Goal: Complete application form

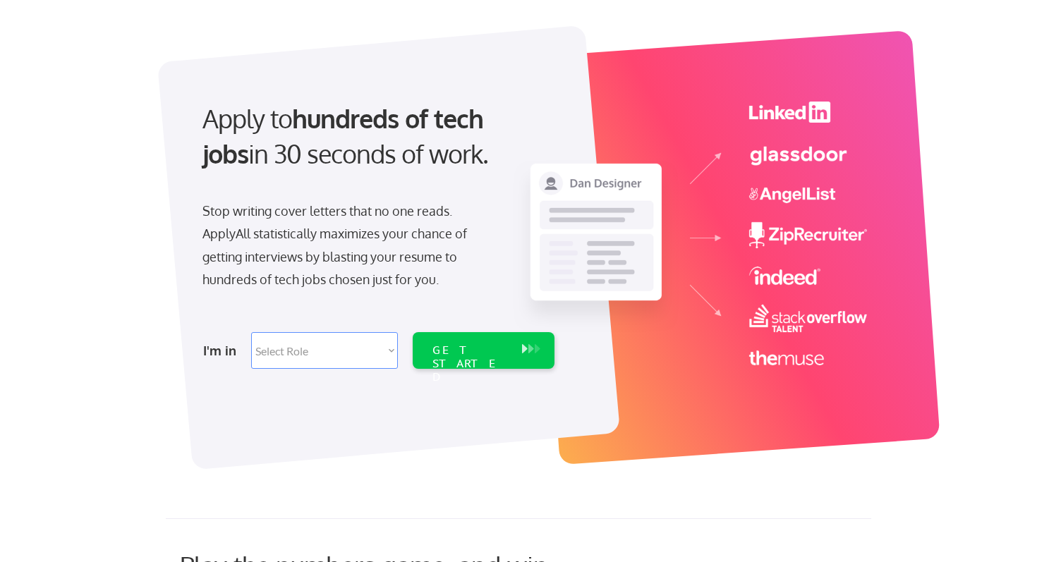
scroll to position [85, 0]
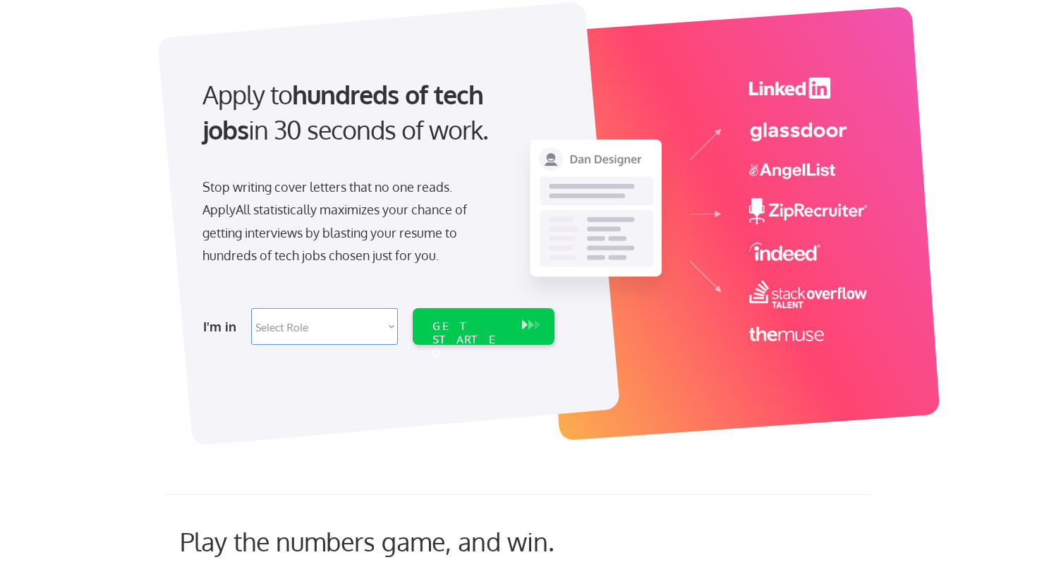
click at [301, 322] on select "Select Role Software Engineering Product Management Customer Success Sales UI/U…" at bounding box center [324, 326] width 147 height 37
select select ""engineering""
click at [251, 308] on select "Select Role Software Engineering Product Management Customer Success Sales UI/U…" at bounding box center [324, 326] width 147 height 37
select select ""engineering""
click at [443, 322] on div "GET STARTED" at bounding box center [469, 339] width 75 height 41
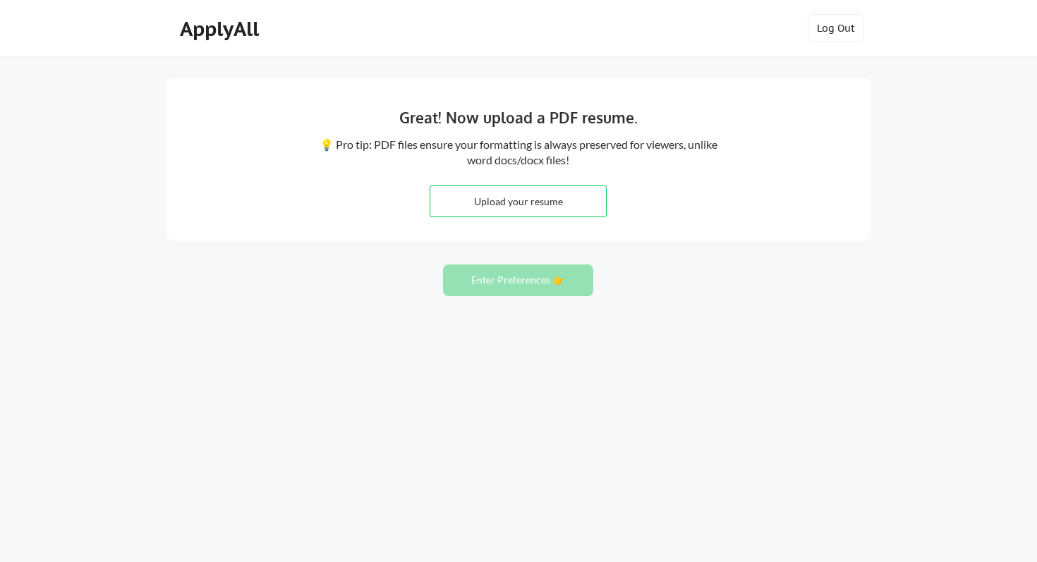
type input "C:\fakepath\Abhya_Ambati_resume.pdf"
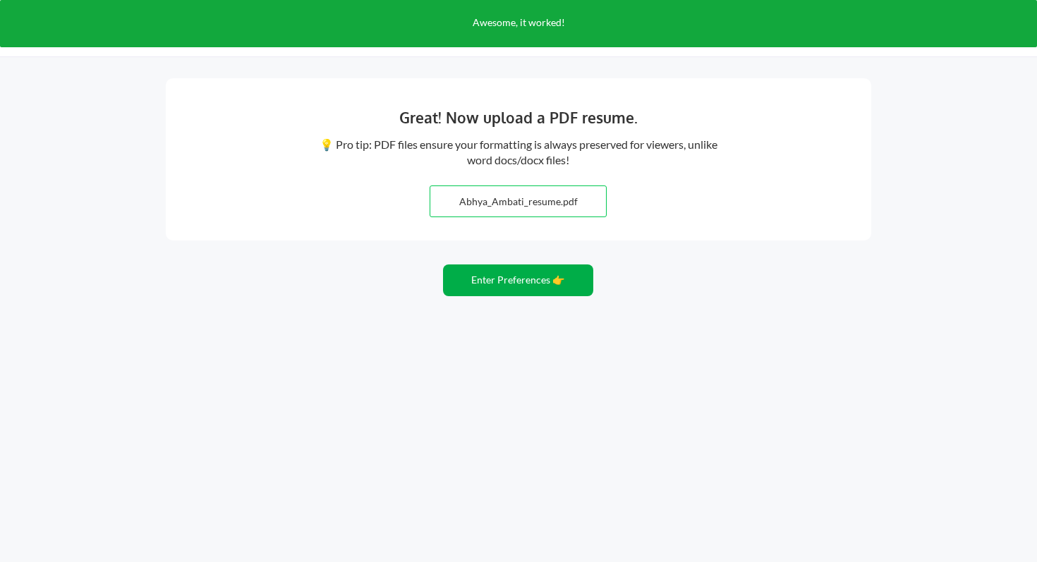
click at [513, 282] on button "Enter Preferences 👉" at bounding box center [518, 280] width 150 height 32
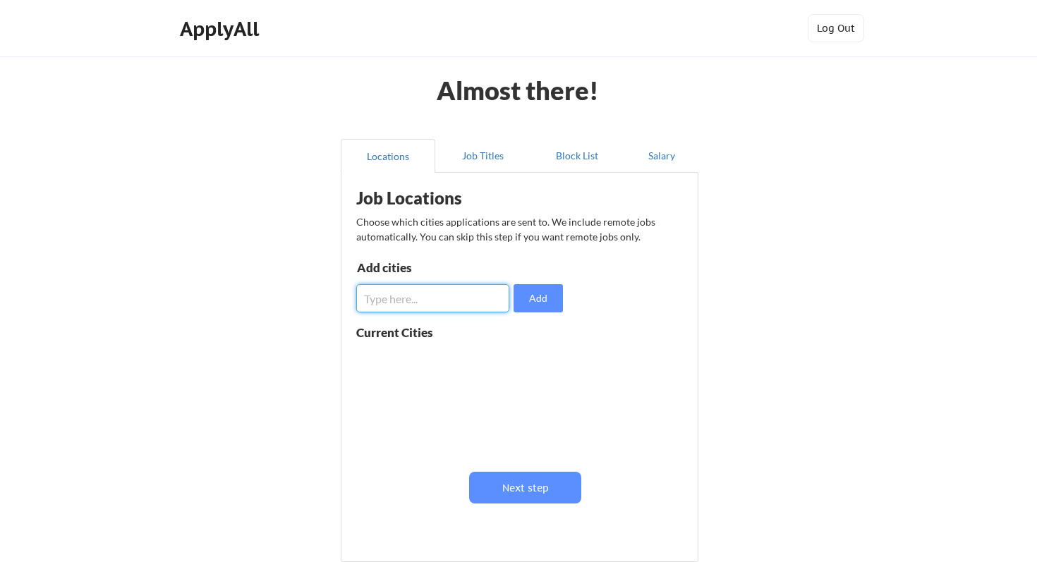
click at [418, 300] on input "input" at bounding box center [432, 298] width 153 height 28
type input "[GEOGRAPHIC_DATA]"
click at [532, 305] on button "Add" at bounding box center [537, 298] width 49 height 28
click at [411, 307] on input "input" at bounding box center [432, 298] width 153 height 28
type input "san jose"
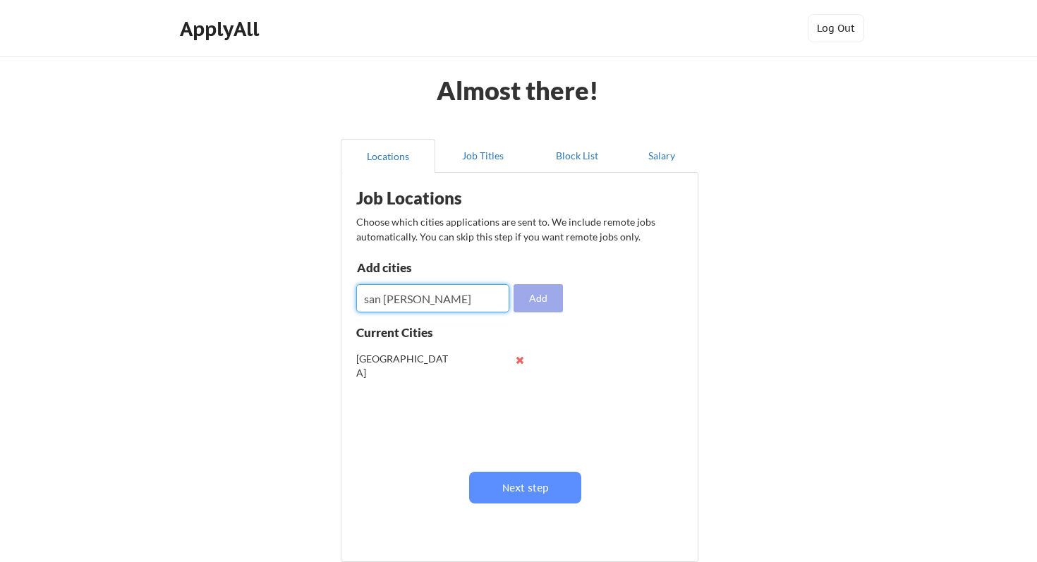
click at [525, 294] on button "Add" at bounding box center [537, 298] width 49 height 28
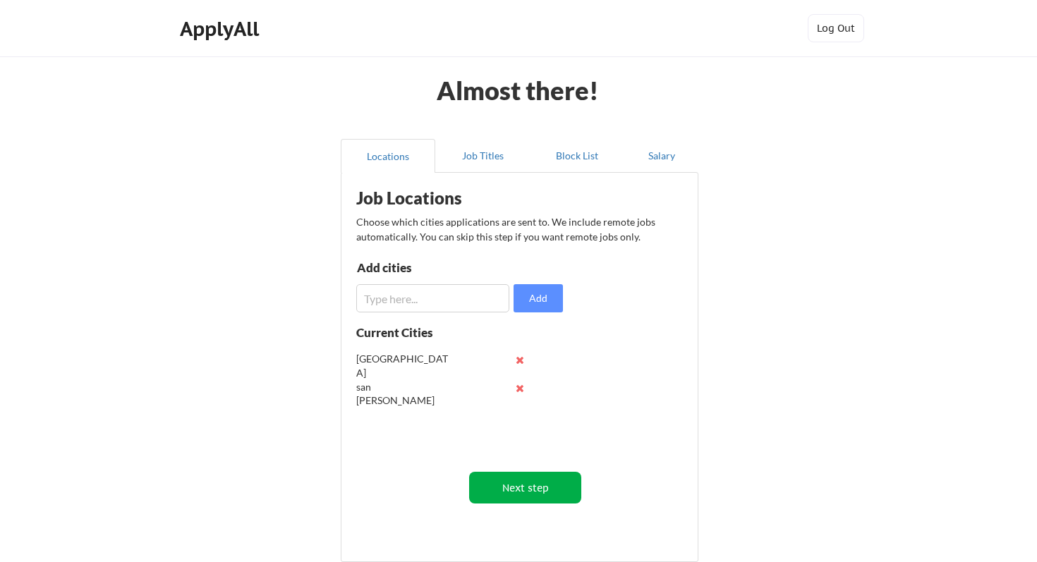
click at [520, 497] on button "Next step" at bounding box center [525, 488] width 112 height 32
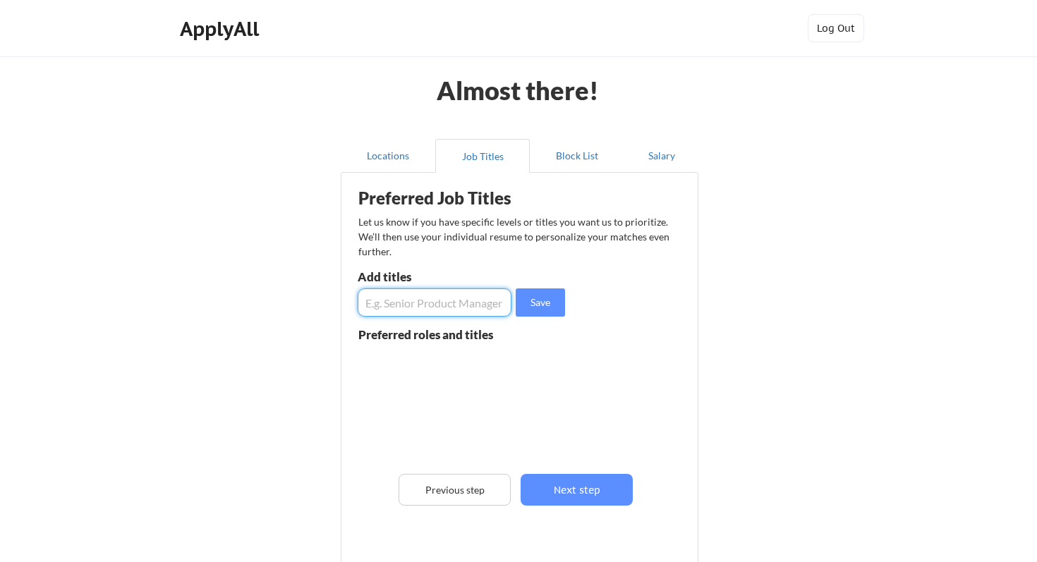
click at [395, 294] on input "input" at bounding box center [435, 302] width 154 height 28
type input "AI Engineer"
click at [532, 305] on button "Save" at bounding box center [540, 302] width 49 height 28
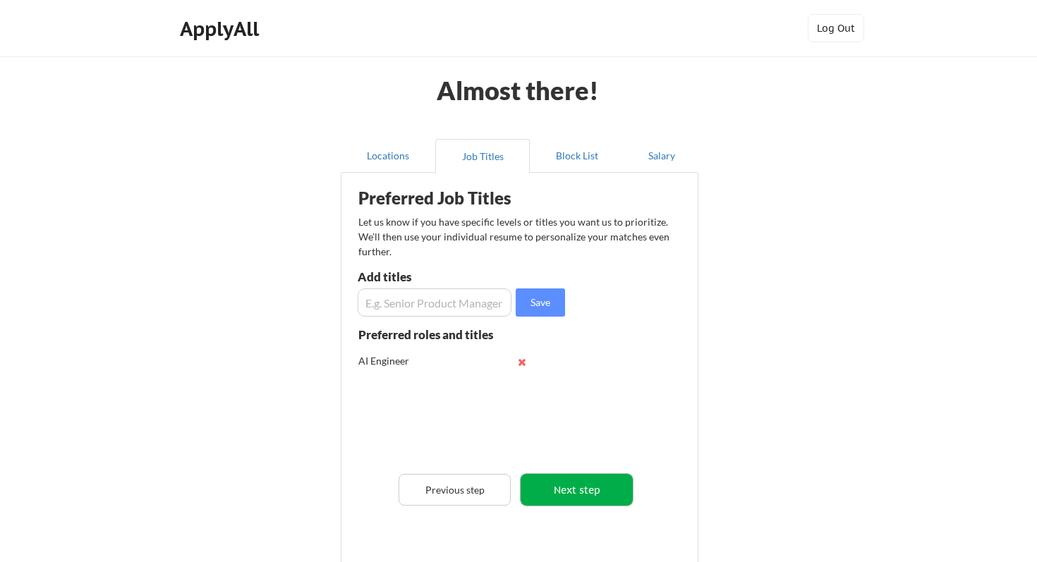
click at [559, 498] on button "Next step" at bounding box center [576, 490] width 112 height 32
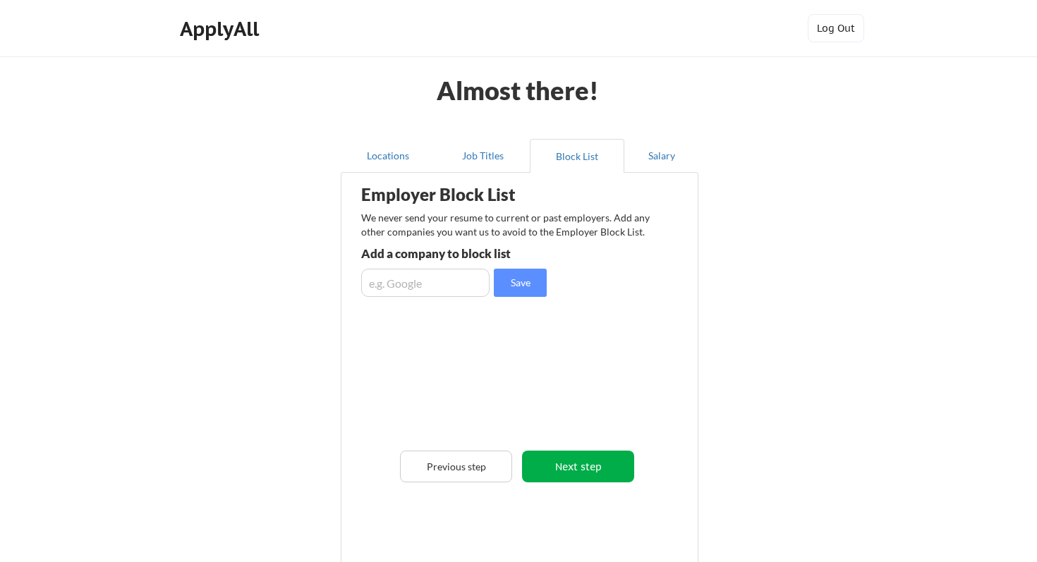
click at [575, 475] on button "Next step" at bounding box center [578, 467] width 112 height 32
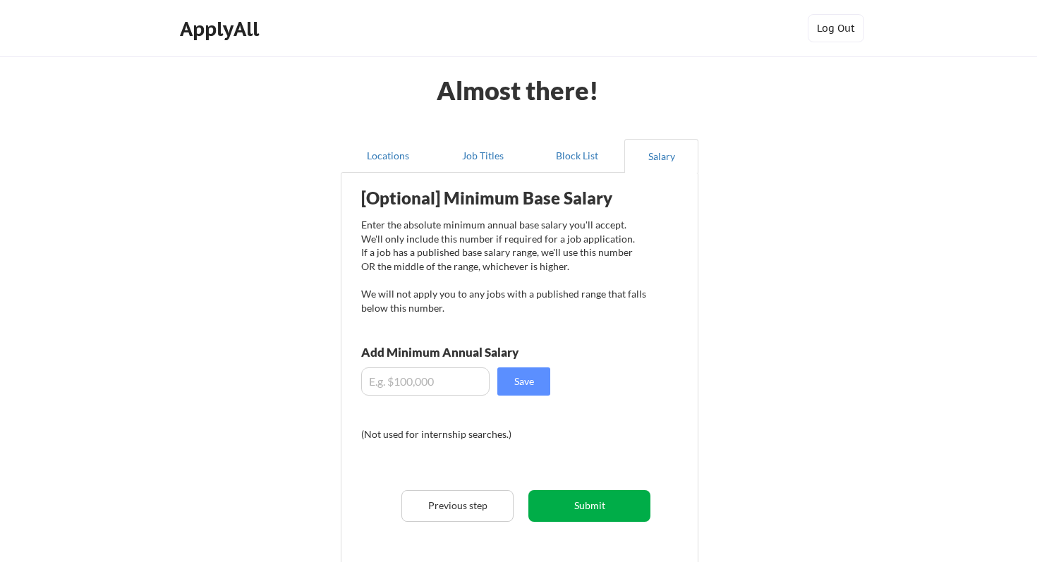
click at [566, 502] on button "Submit" at bounding box center [589, 506] width 122 height 32
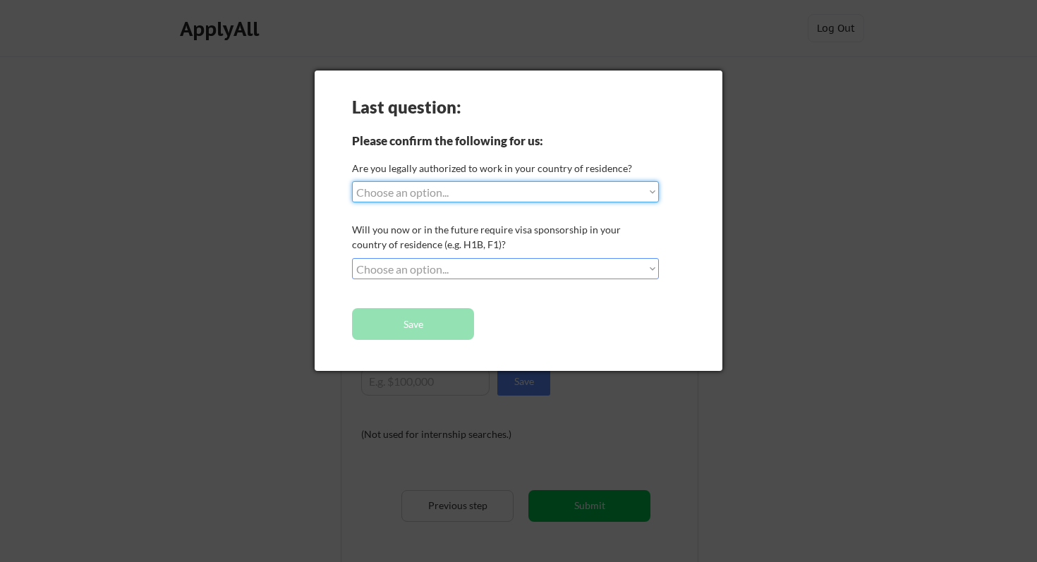
click at [420, 197] on select "Choose an option... Yes, I am a US Citizen Yes, I am a Canadian Citizen Yes, I …" at bounding box center [505, 191] width 307 height 21
select select ""yes__i_am_here_on_a_visa__h1b__opt__etc__""
click at [352, 181] on select "Choose an option... Yes, I am a US Citizen Yes, I am a Canadian Citizen Yes, I …" at bounding box center [505, 191] width 307 height 21
click at [427, 265] on select "Choose an option... No, I will not need sponsorship Yes, I will need sponsorship" at bounding box center [505, 268] width 307 height 21
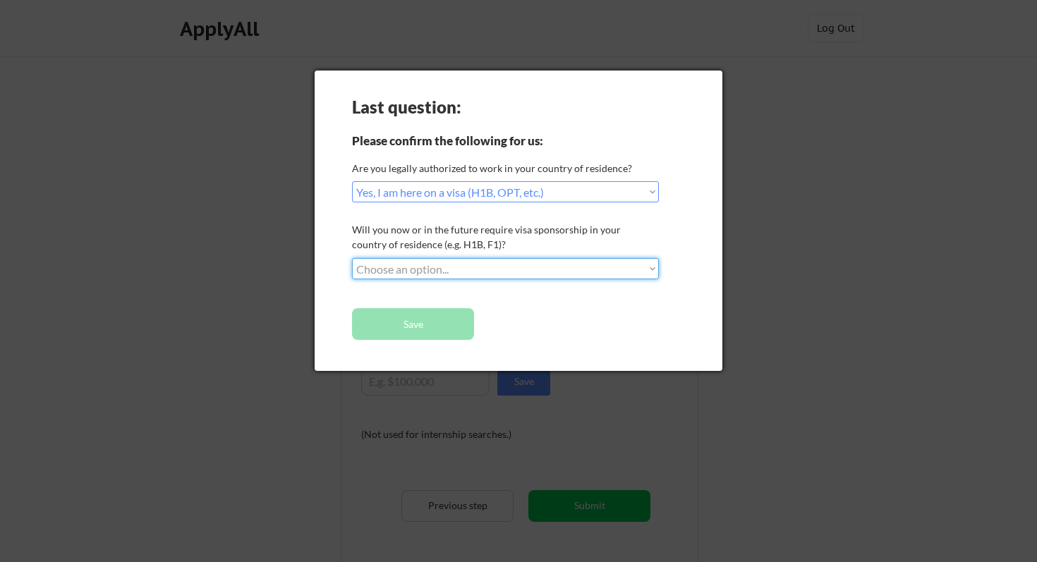
select select ""yes__i_will_need_sponsorship""
click at [352, 258] on select "Choose an option... No, I will not need sponsorship Yes, I will need sponsorship" at bounding box center [505, 268] width 307 height 21
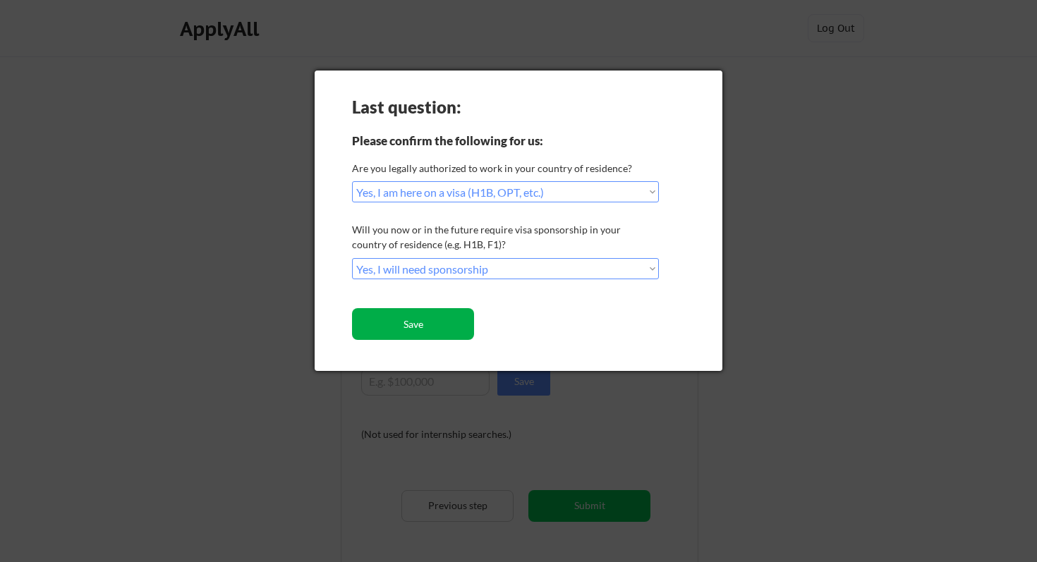
click at [406, 322] on button "Save" at bounding box center [413, 324] width 122 height 32
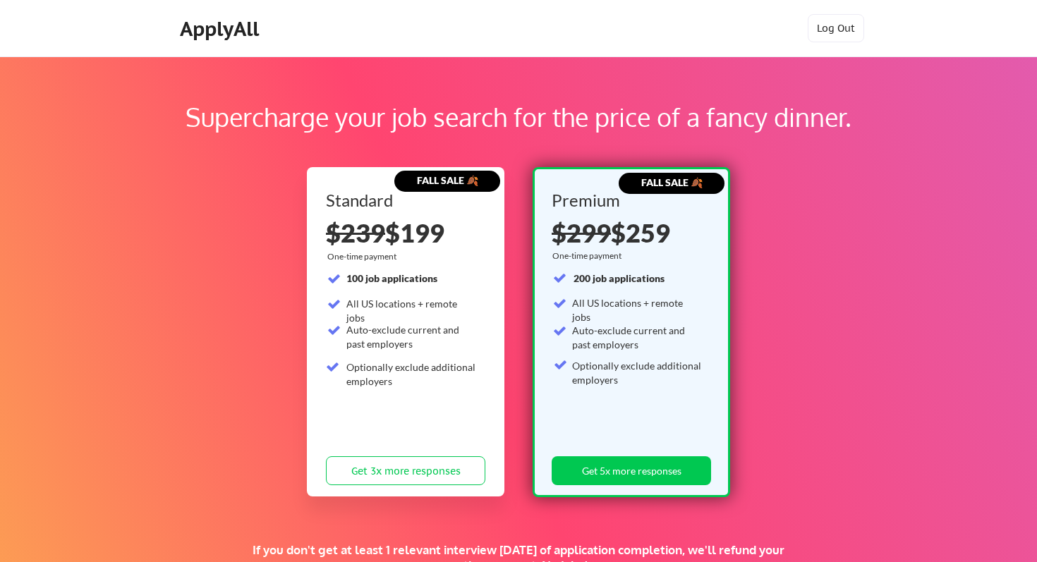
click at [209, 34] on div "ApplyAll" at bounding box center [221, 29] width 83 height 24
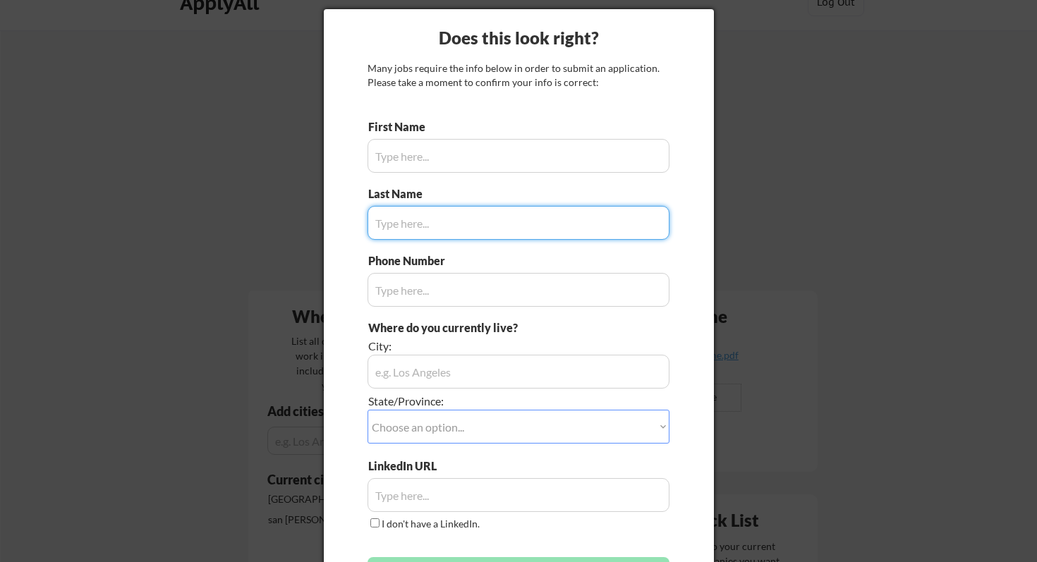
scroll to position [31, 0]
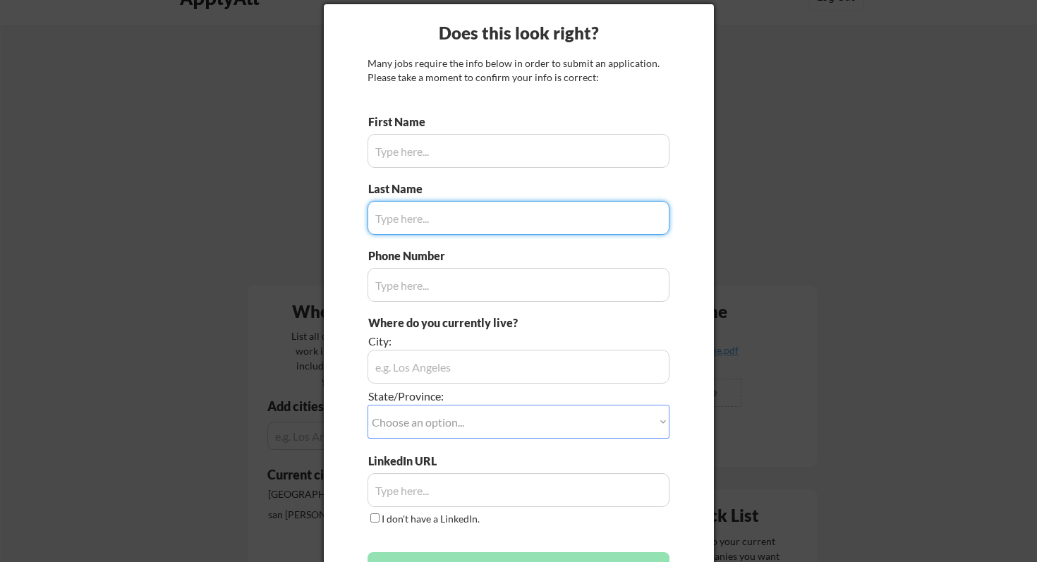
click at [392, 159] on input "input" at bounding box center [518, 151] width 302 height 34
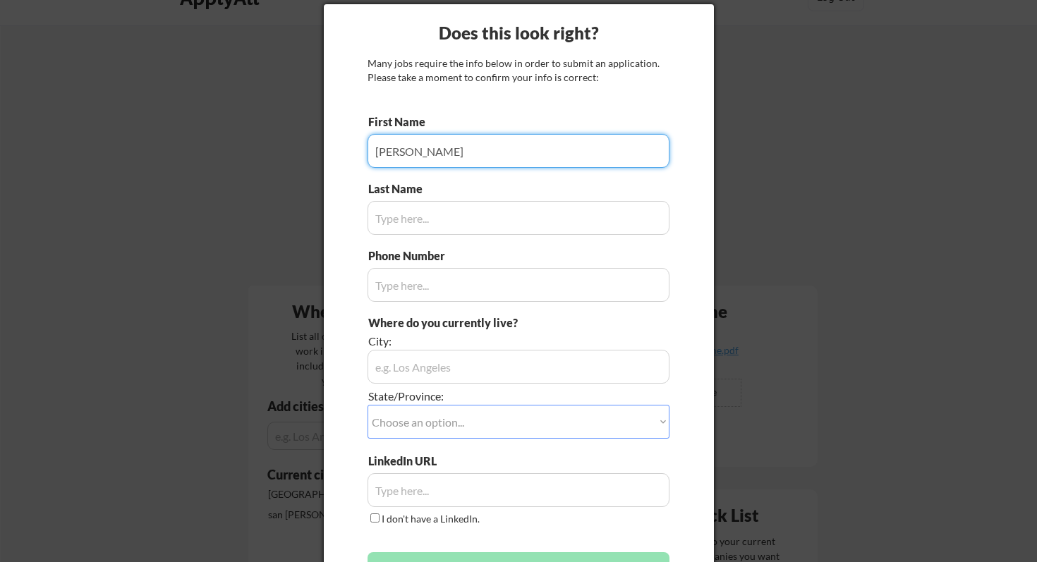
type input "Abhya"
click at [294, 211] on div at bounding box center [518, 281] width 1037 height 562
